Goal: Task Accomplishment & Management: Use online tool/utility

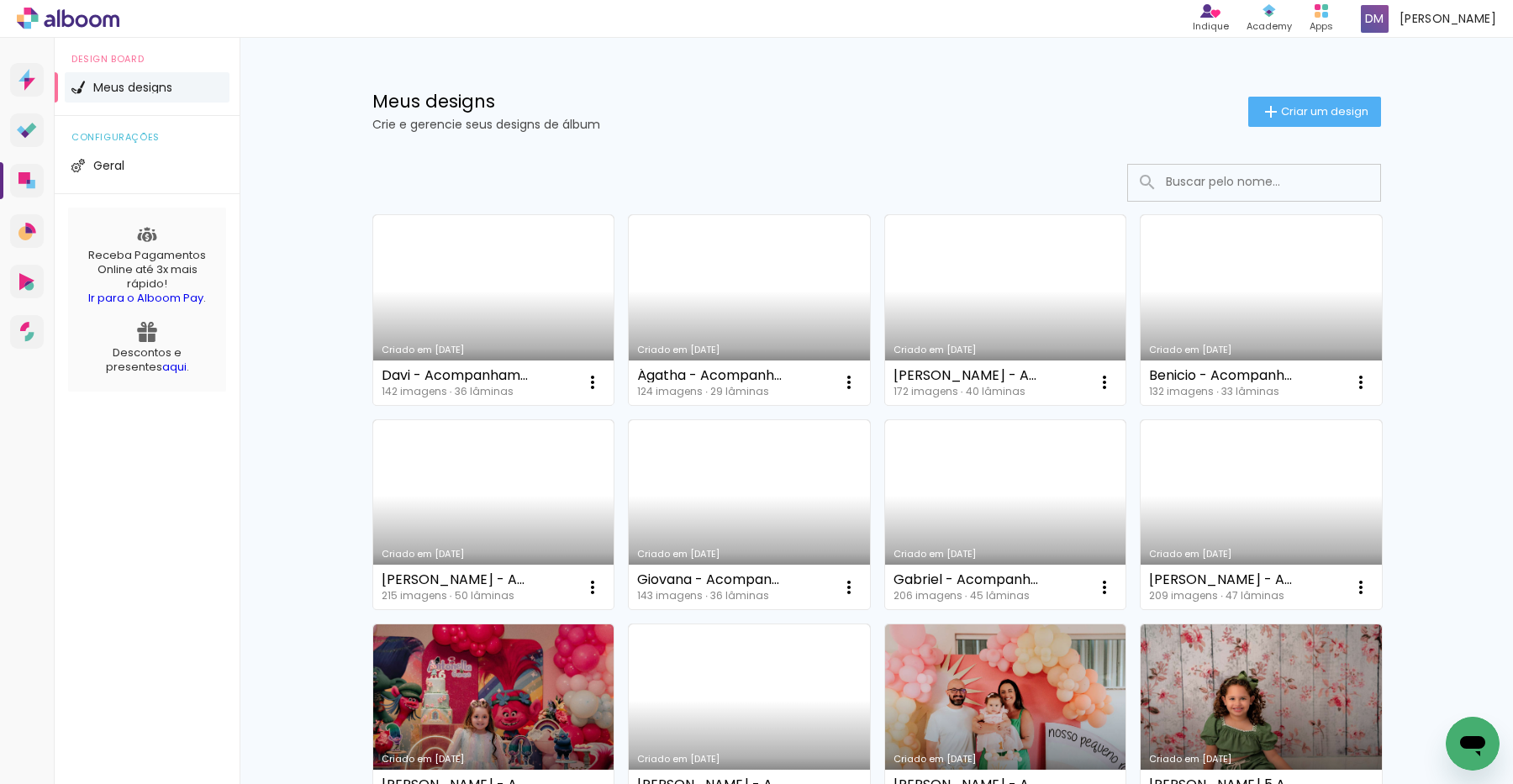
click at [486, 255] on link "Criado em [DATE]" at bounding box center [493, 310] width 241 height 190
